Goal: Check status: Verify the current state of an ongoing process or item

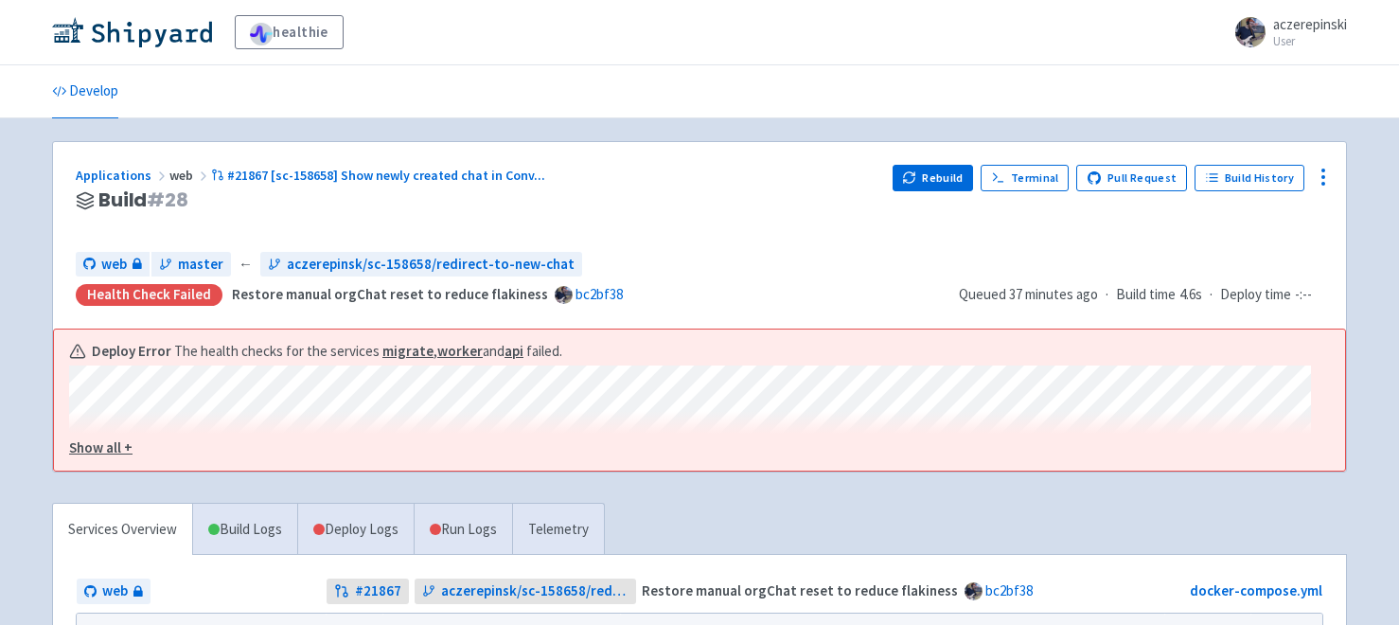
click at [95, 449] on u "Show all +" at bounding box center [100, 447] width 63 height 18
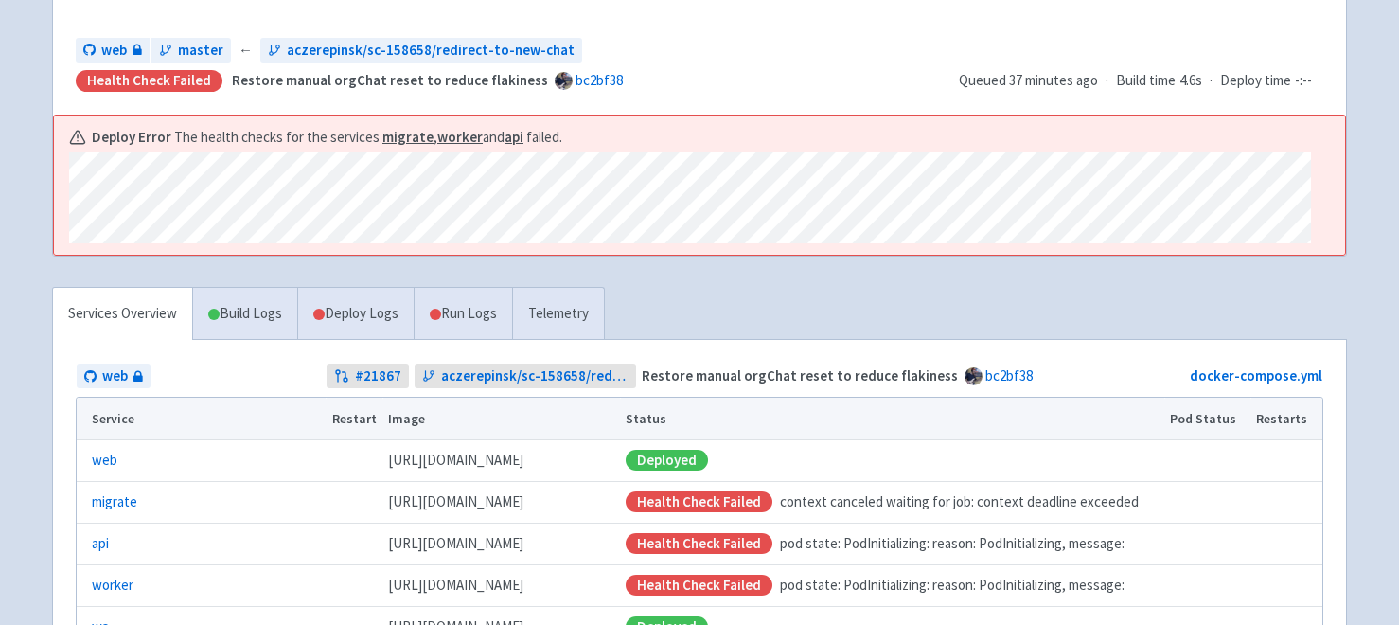
scroll to position [267, 0]
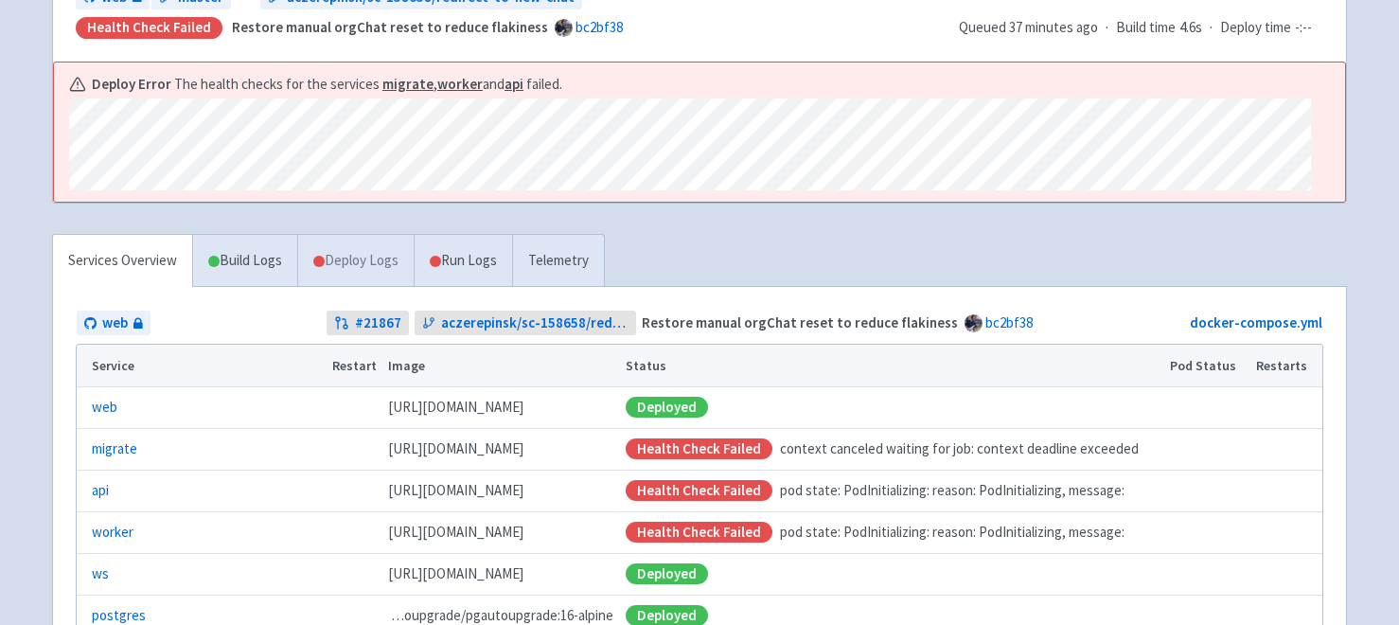
click at [358, 281] on link "Deploy Logs" at bounding box center [355, 261] width 116 height 52
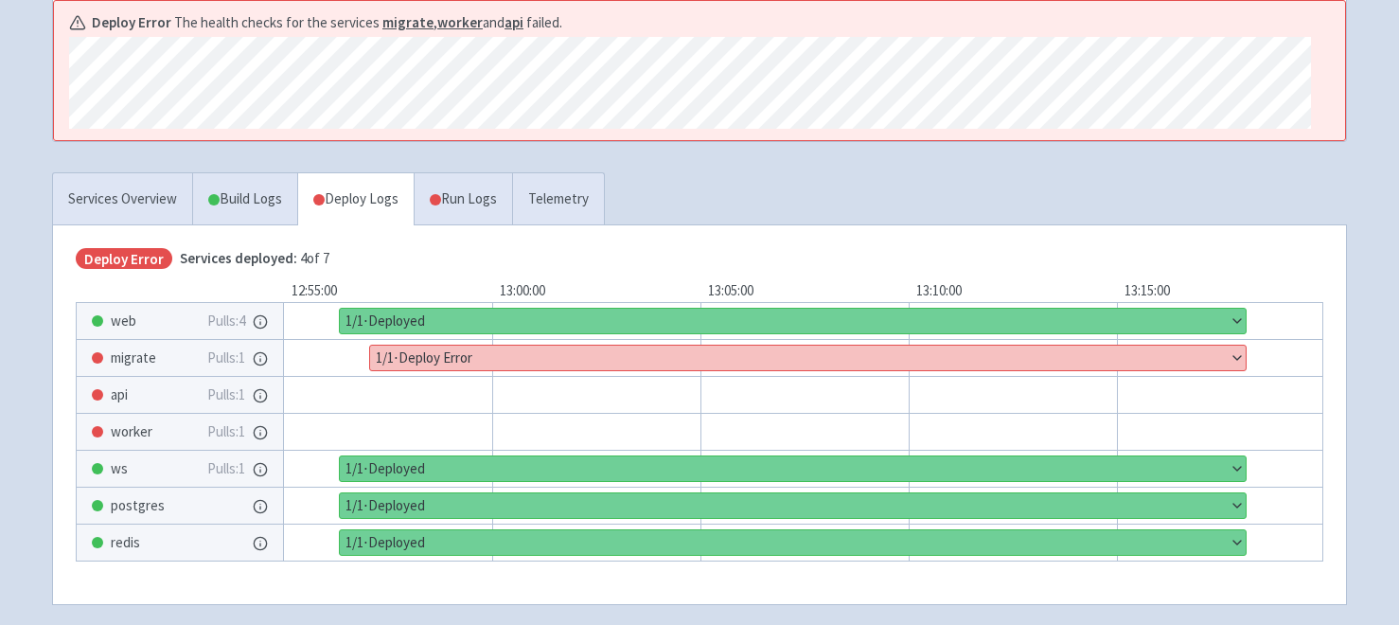
scroll to position [379, 0]
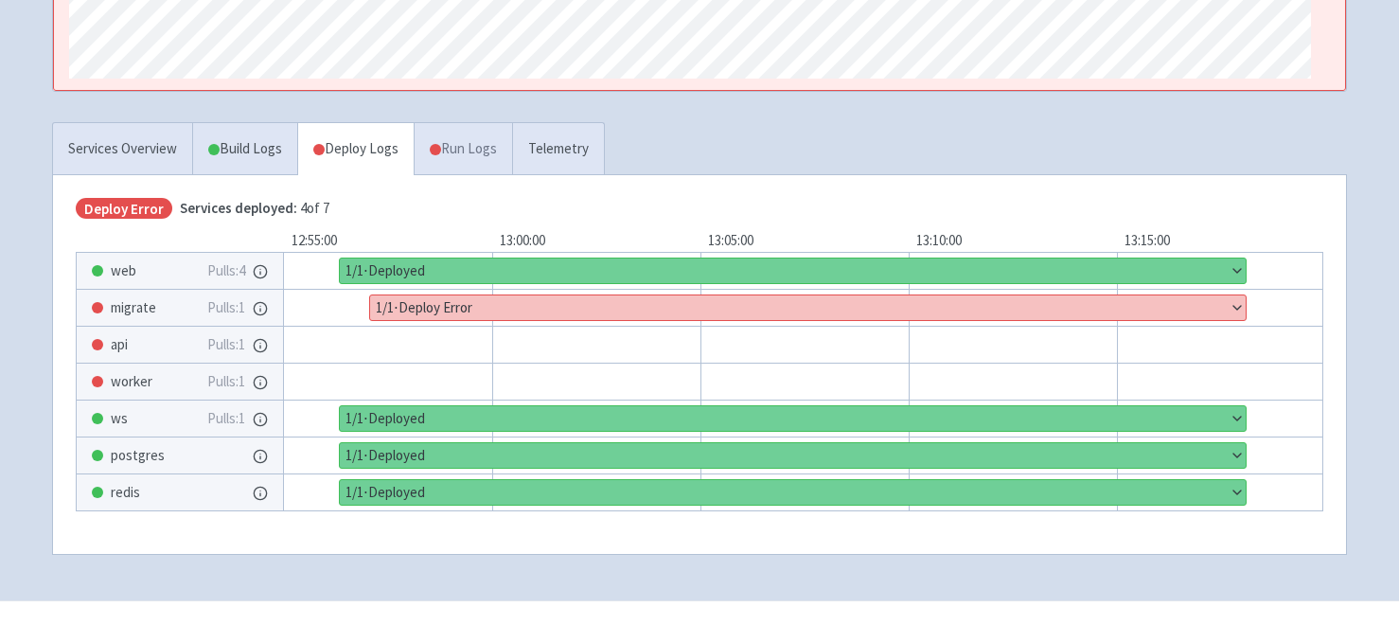
click at [494, 170] on link "Run Logs" at bounding box center [463, 149] width 98 height 52
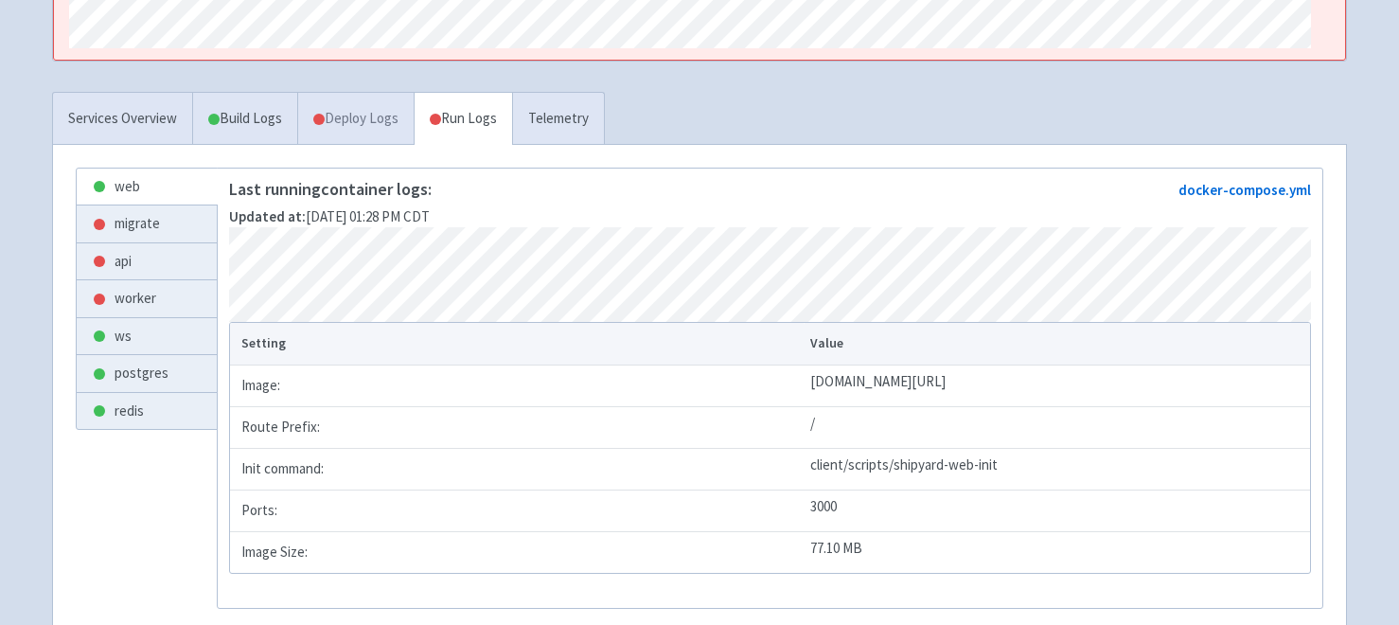
scroll to position [361, 0]
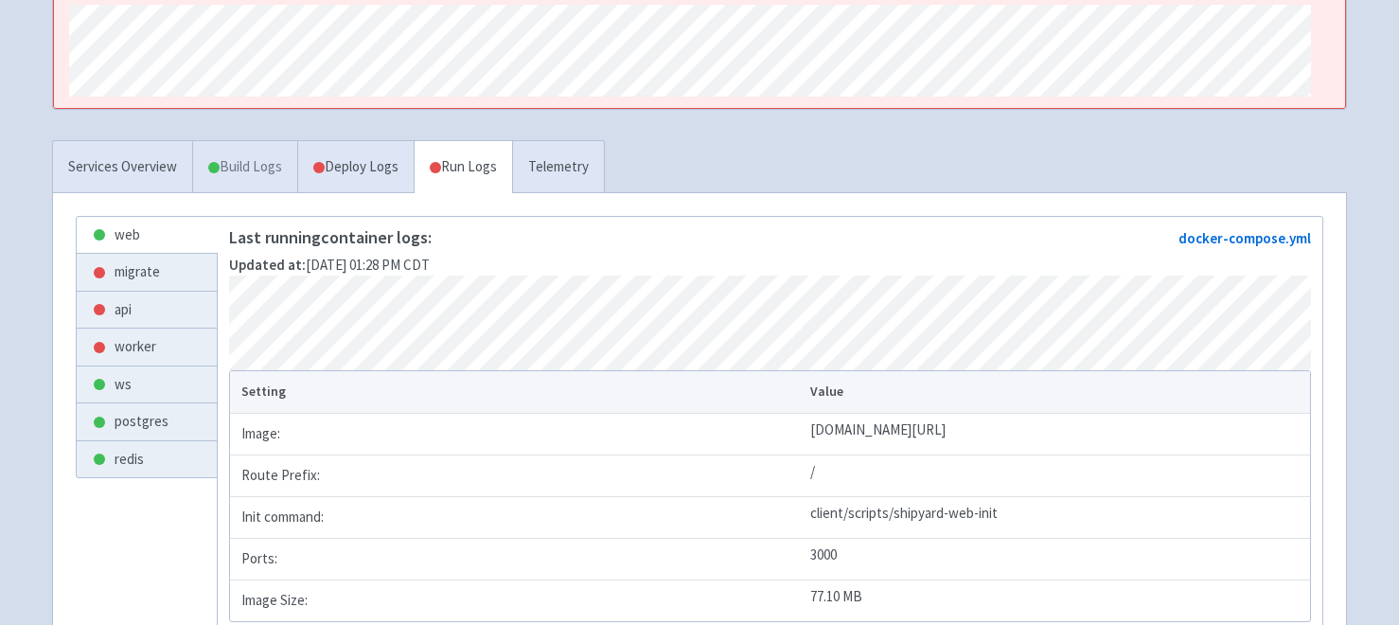
click at [273, 174] on link "Build Logs" at bounding box center [245, 167] width 104 height 52
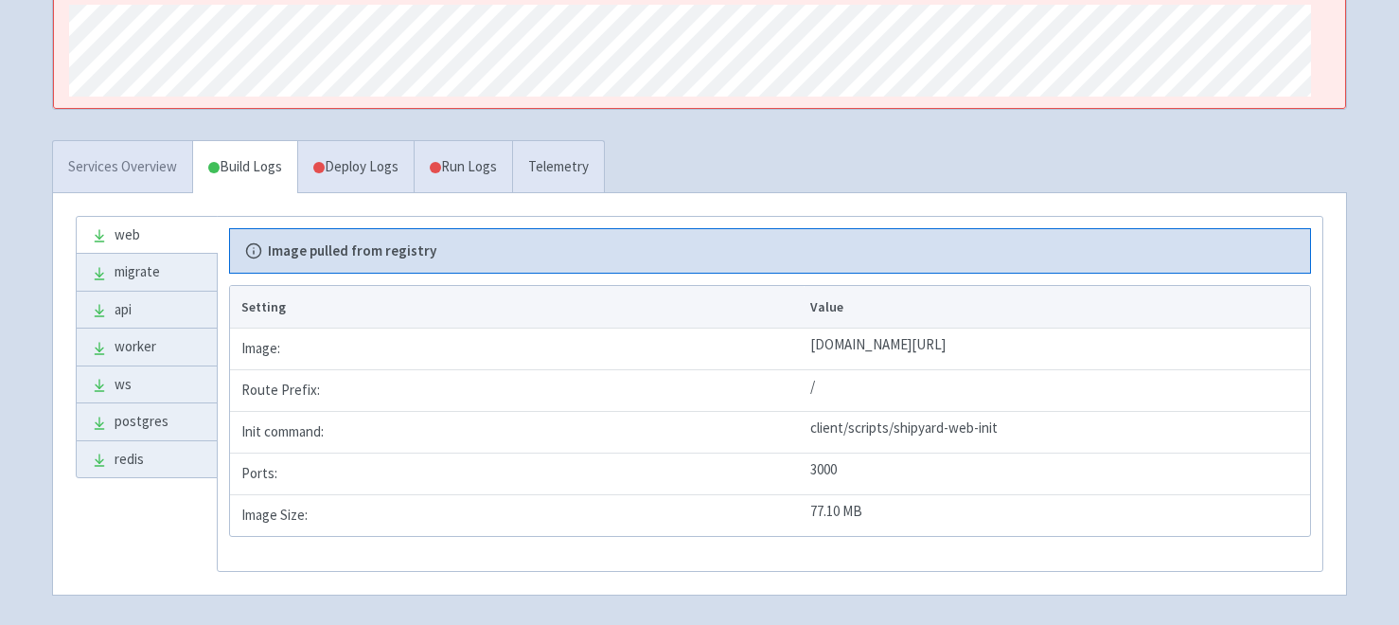
click at [145, 171] on link "Services Overview" at bounding box center [122, 167] width 139 height 52
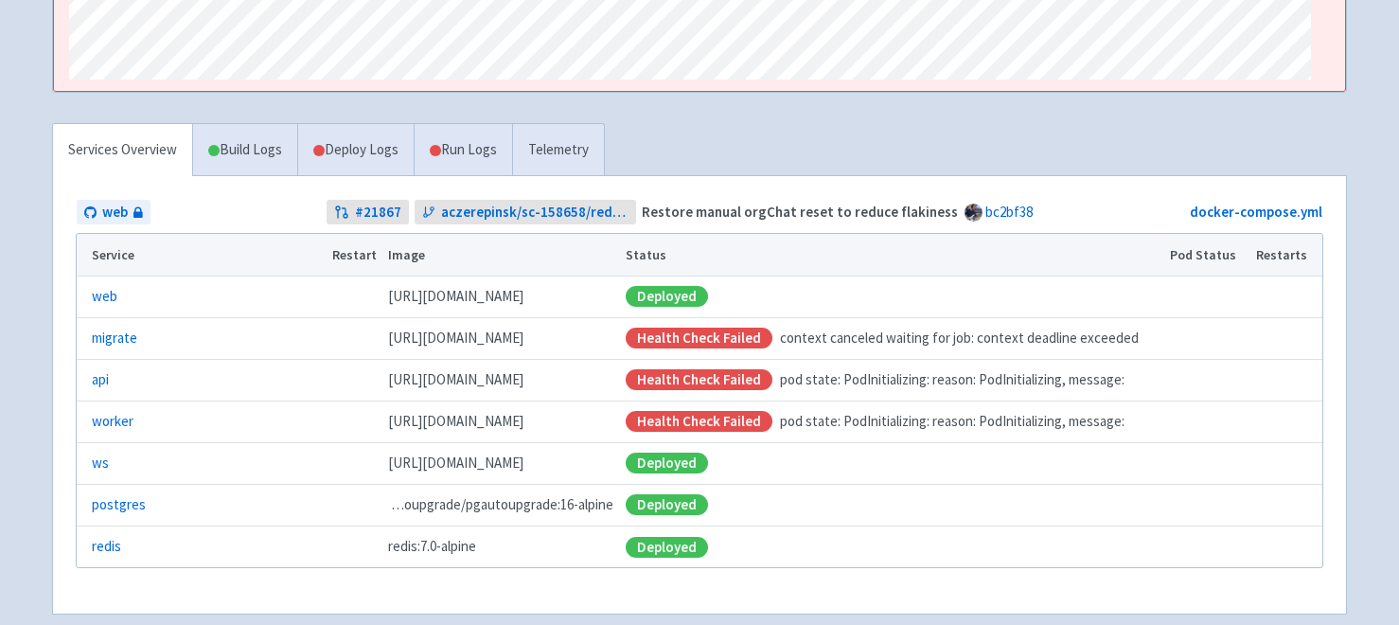
scroll to position [395, 0]
